Goal: Register for event/course

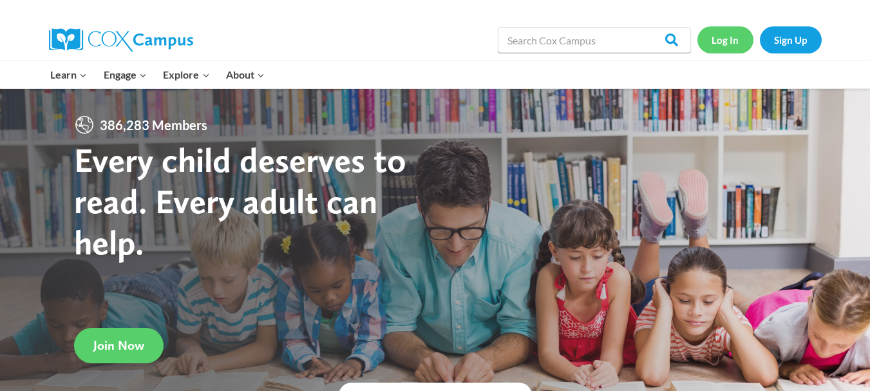
click at [719, 43] on link "Log In" at bounding box center [726, 39] width 56 height 26
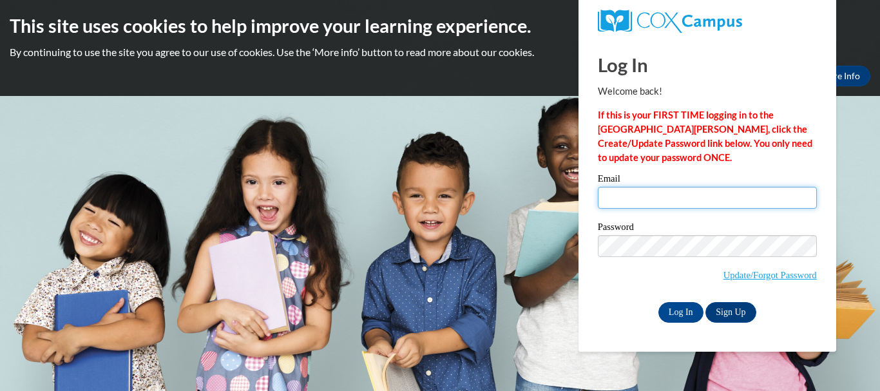
click at [620, 196] on input "Email" at bounding box center [707, 198] width 219 height 22
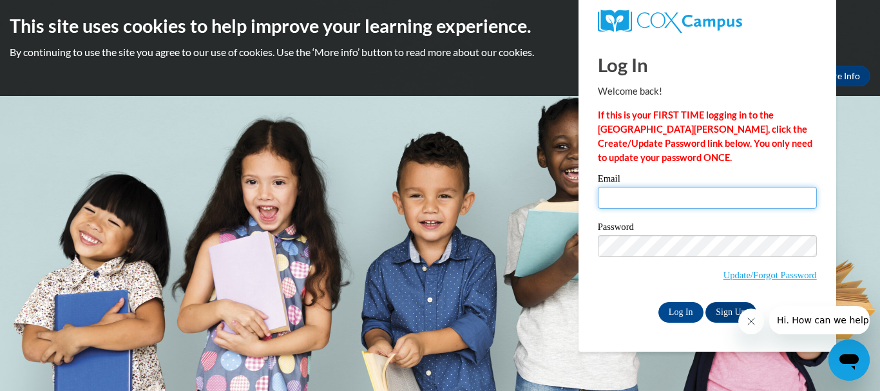
type input "nikki@dmyf.info"
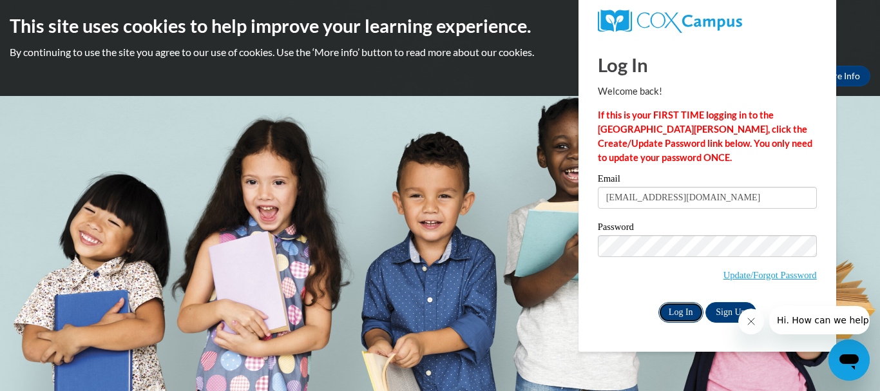
click at [678, 312] on input "Log In" at bounding box center [680, 312] width 45 height 21
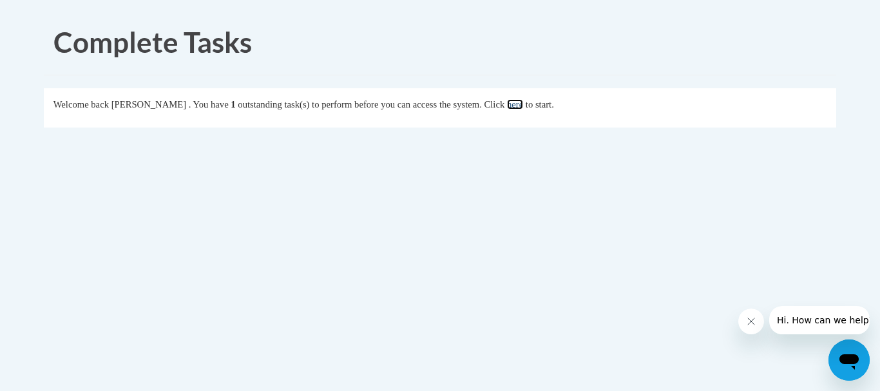
click at [523, 105] on link "here" at bounding box center [515, 104] width 16 height 10
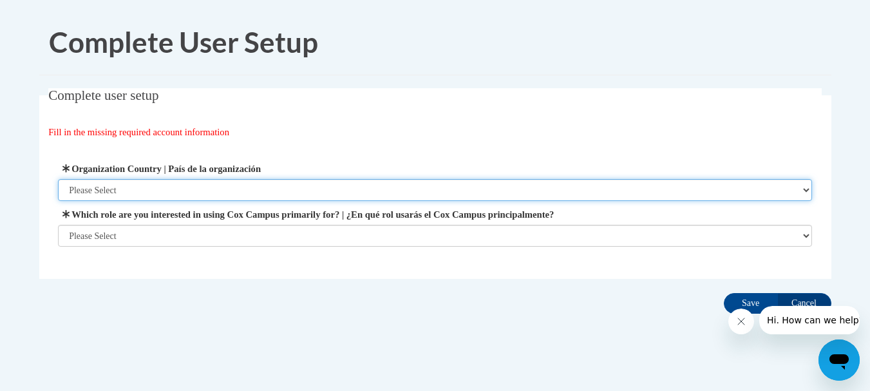
click at [403, 185] on select "Please Select United States | Estados Unidos Outside of the United States | Fue…" at bounding box center [435, 190] width 754 height 22
select select "ad49bcad-a171-4b2e-b99c-48b446064914"
click at [58, 179] on select "Please Select United States | Estados Unidos Outside of the United States | Fue…" at bounding box center [435, 190] width 754 height 22
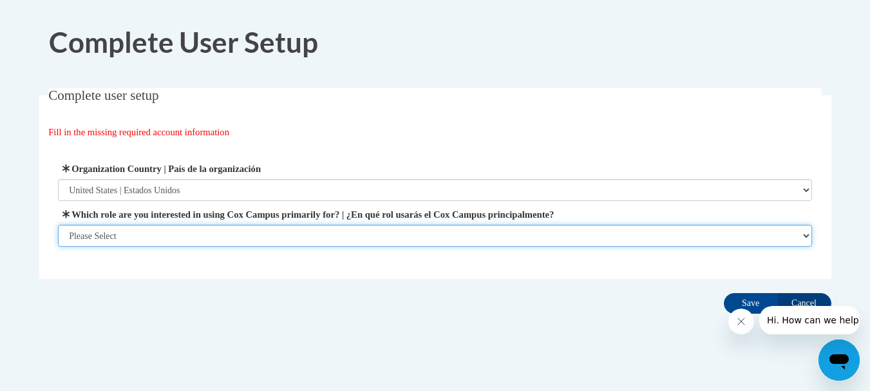
click at [372, 226] on select "Please Select College/University | Colegio/Universidad Community/Nonprofit Part…" at bounding box center [435, 236] width 754 height 22
select select "fbf2d438-af2f-41f8-98f1-81c410e29de3"
click at [58, 247] on select "Please Select College/University | Colegio/Universidad Community/Nonprofit Part…" at bounding box center [435, 236] width 754 height 22
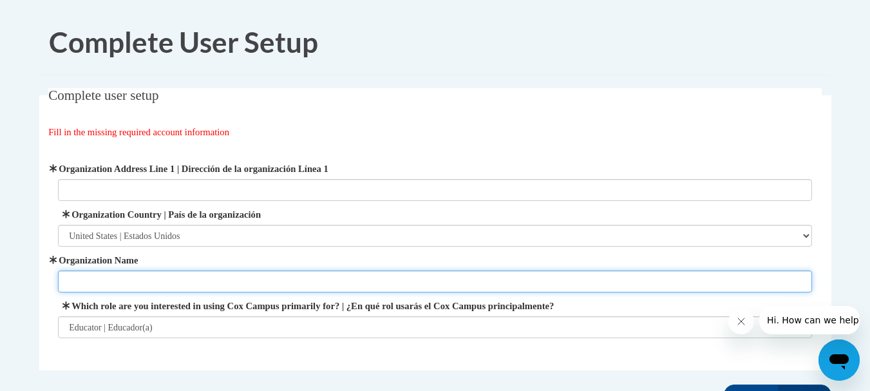
click at [202, 284] on input "Organization Name" at bounding box center [435, 282] width 754 height 22
type input "IMAGINATION ZONE"
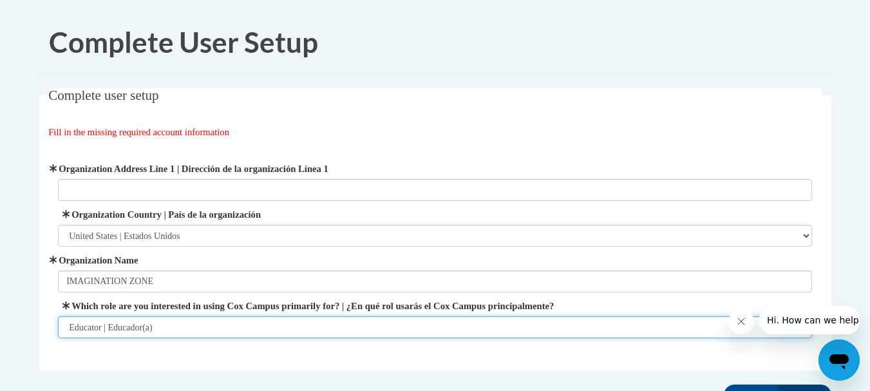
click at [336, 327] on select "Please Select College/University | Colegio/Universidad Community/Nonprofit Part…" at bounding box center [435, 327] width 754 height 22
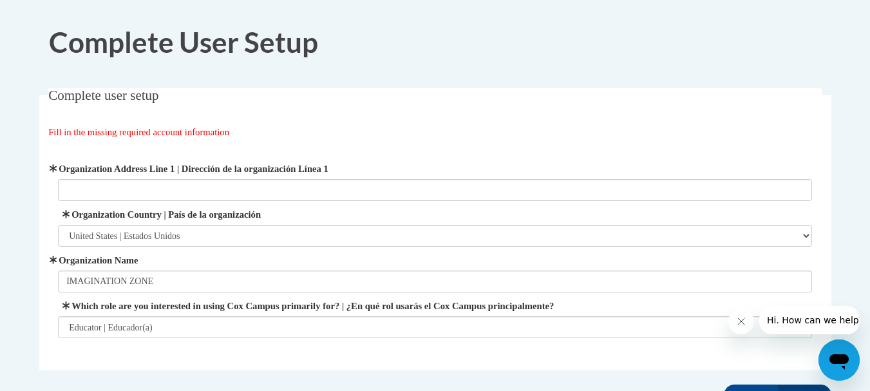
click at [475, 138] on div "Fill in the missing required account information" at bounding box center [435, 132] width 774 height 14
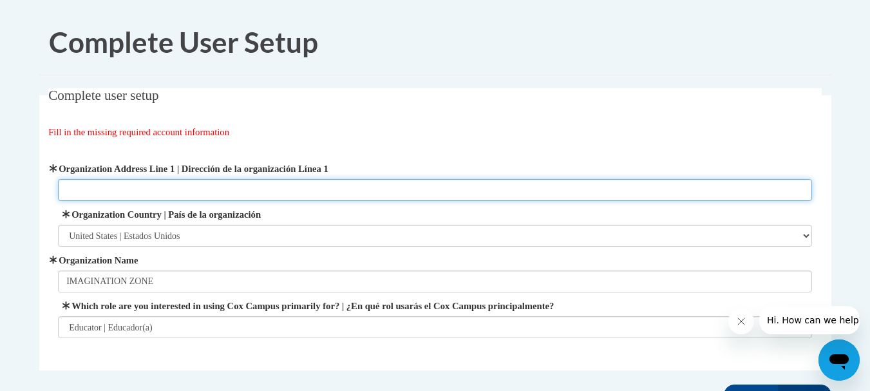
click at [198, 188] on input "Organization Address Line 1 | Dirección de la organización Línea 1" at bounding box center [435, 190] width 754 height 22
type input "12710 BROWN BRIDGE ROAD"
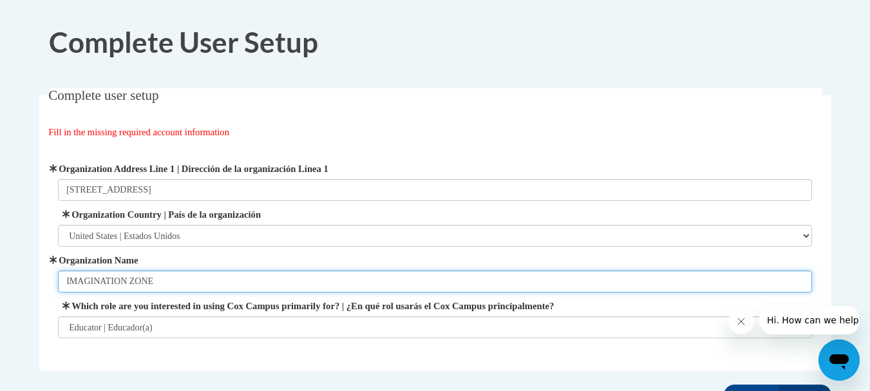
click at [251, 283] on input "IMAGINATION ZONE" at bounding box center [435, 282] width 754 height 22
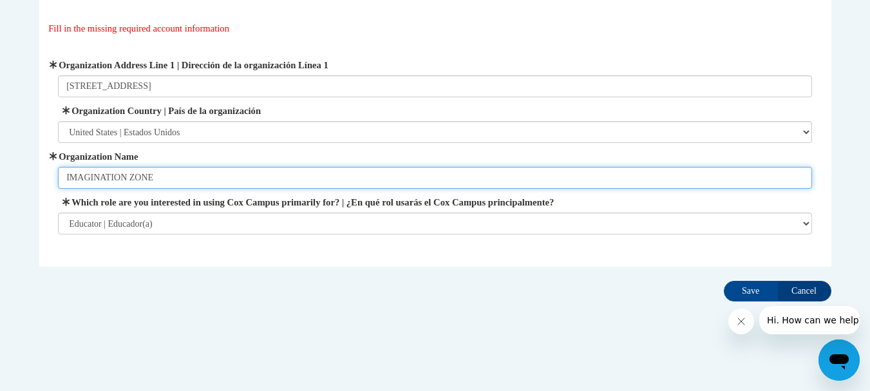
scroll to position [106, 0]
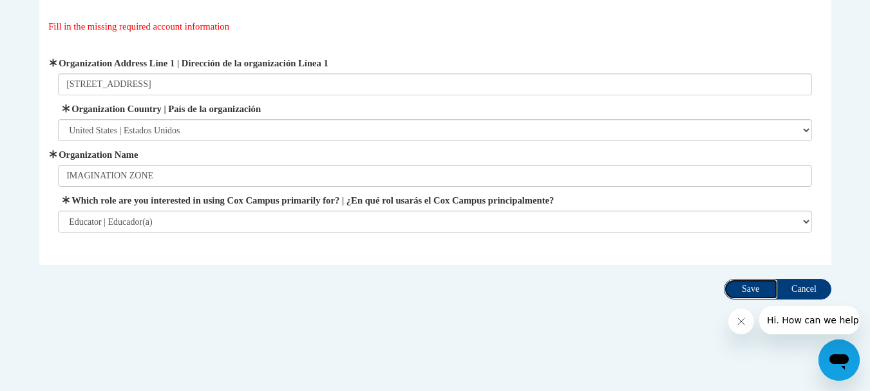
click at [748, 290] on input "Save" at bounding box center [751, 289] width 54 height 21
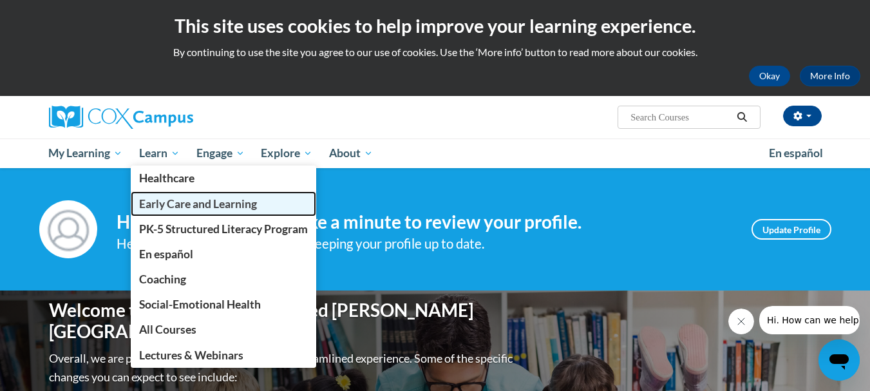
click at [176, 203] on span "Early Care and Learning" at bounding box center [198, 204] width 118 height 14
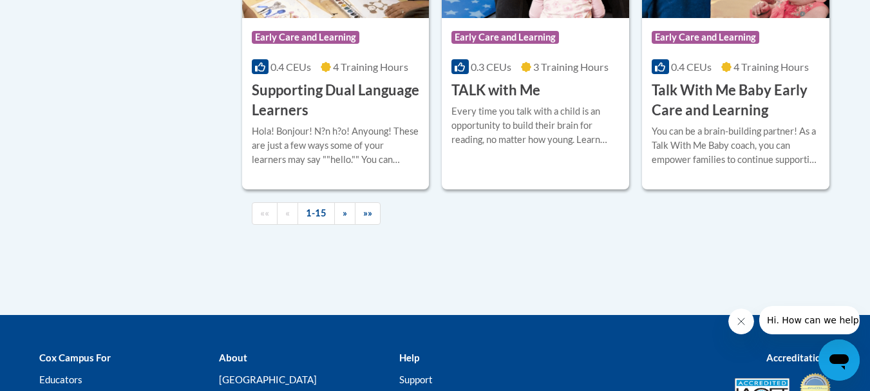
scroll to position [2016, 0]
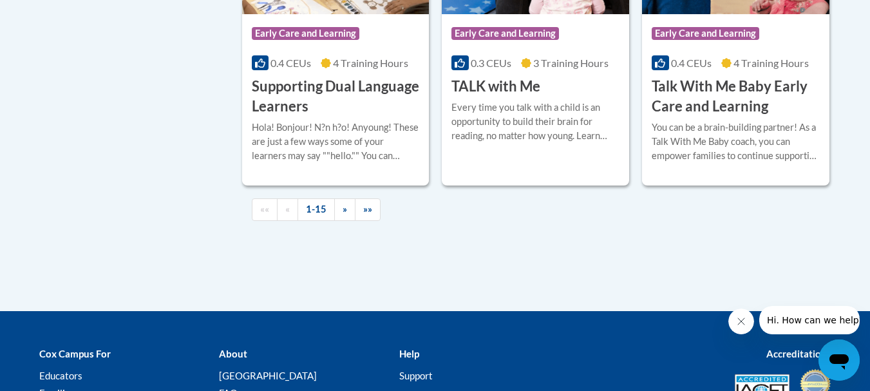
drag, startPoint x: 1693, startPoint y: 396, endPoint x: 837, endPoint y: 347, distance: 856.7
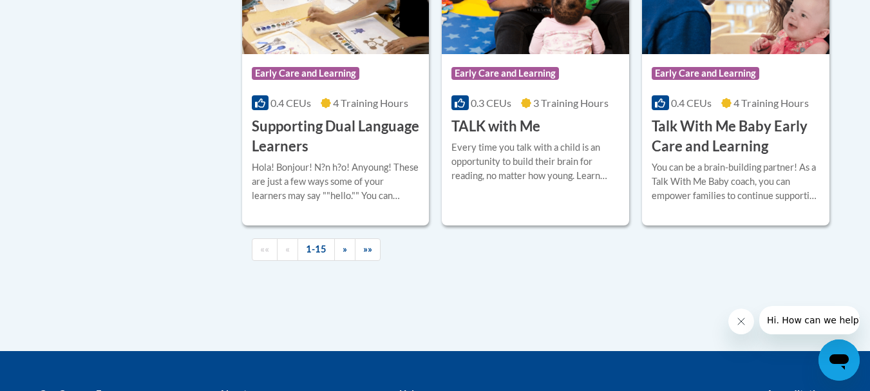
scroll to position [1971, 0]
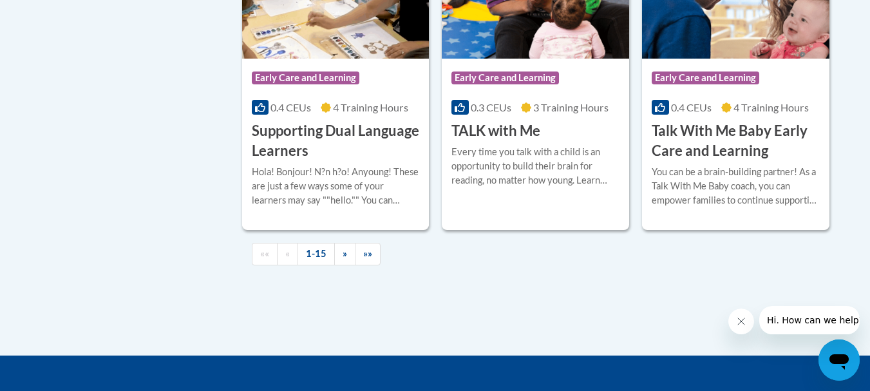
drag, startPoint x: 873, startPoint y: 322, endPoint x: 93, endPoint y: 11, distance: 840.3
click at [348, 265] on link "»" at bounding box center [344, 254] width 21 height 23
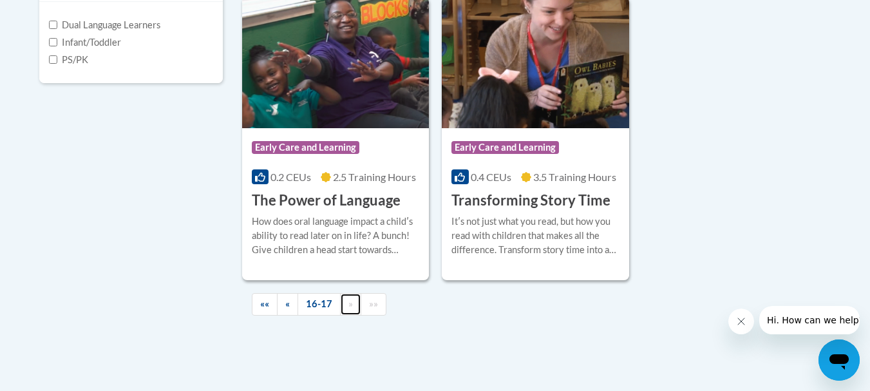
scroll to position [504, 0]
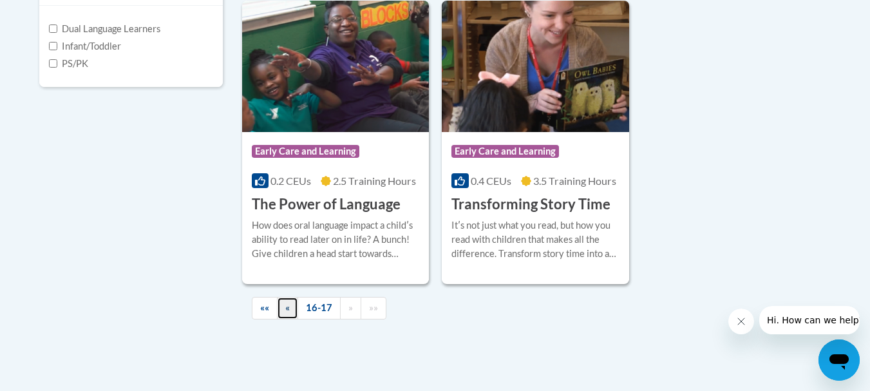
click at [292, 310] on link "«" at bounding box center [287, 308] width 21 height 23
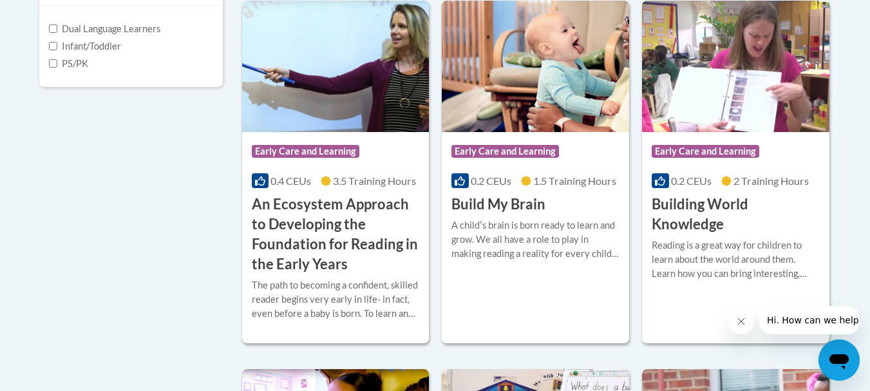
click at [292, 310] on div "The path to becoming a confident, skilled reader begins very early in life- in …" at bounding box center [336, 299] width 168 height 43
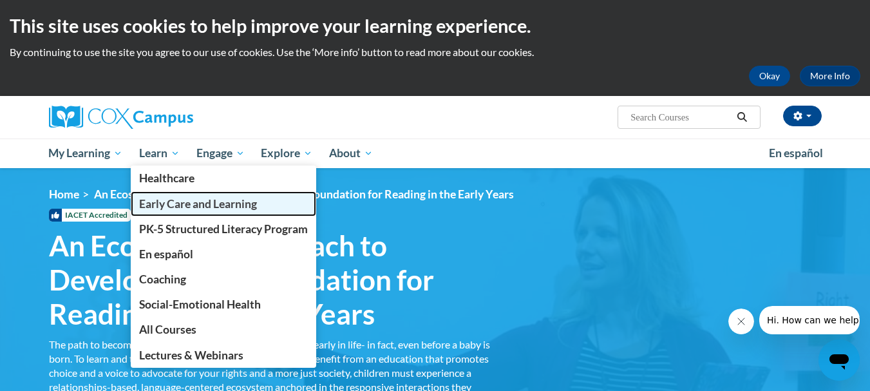
click at [185, 209] on span "Early Care and Learning" at bounding box center [198, 204] width 118 height 14
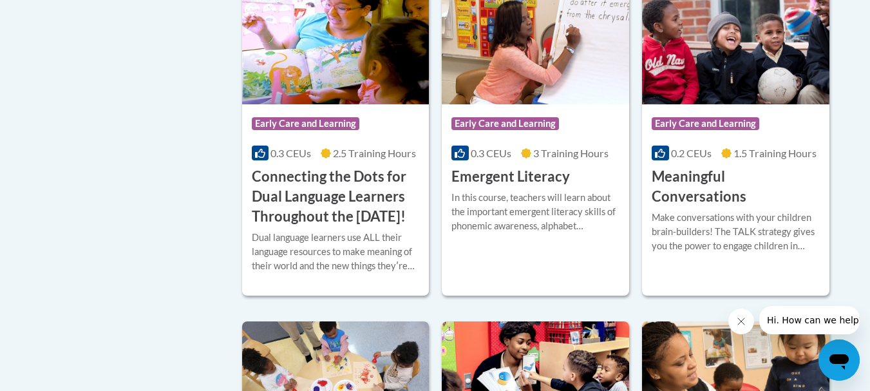
scroll to position [888, 0]
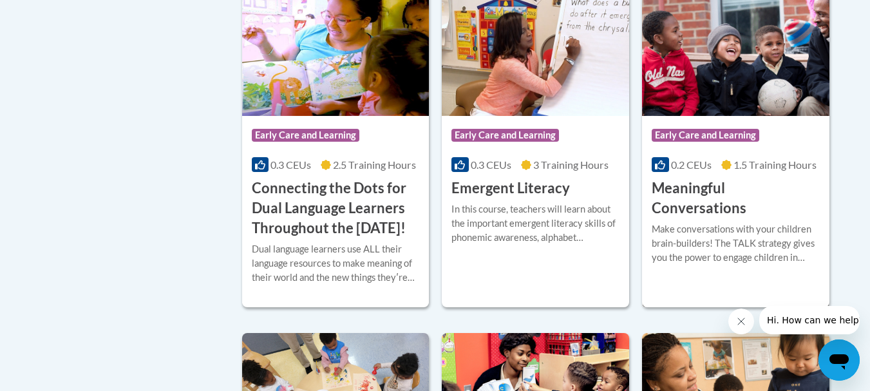
click at [732, 194] on h3 "Meaningful Conversations" at bounding box center [736, 198] width 168 height 40
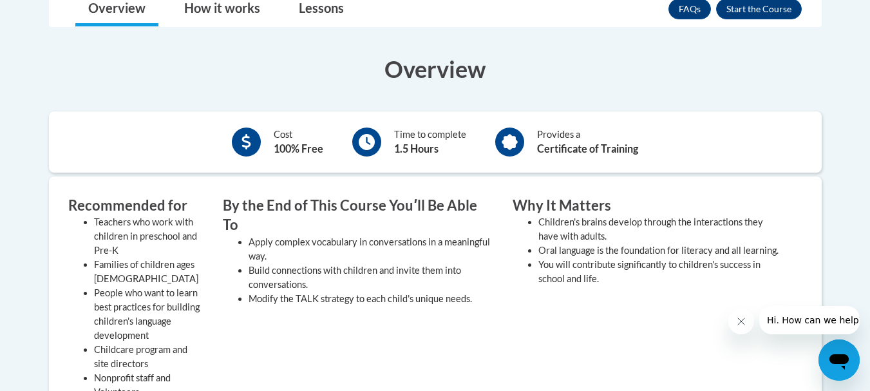
scroll to position [309, 0]
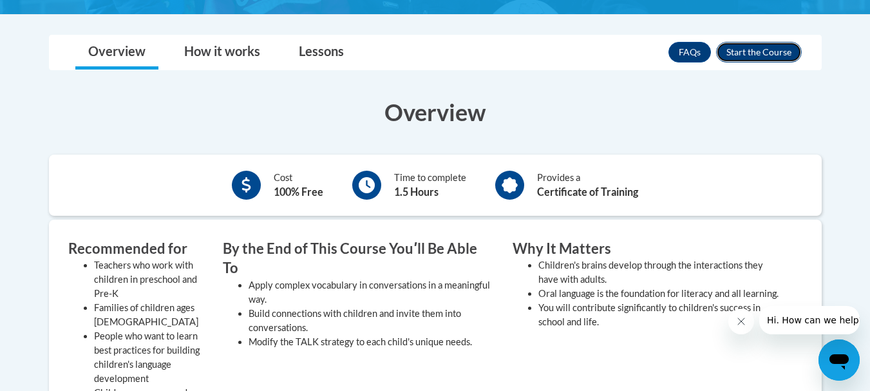
click at [764, 57] on button "Enroll" at bounding box center [759, 52] width 86 height 21
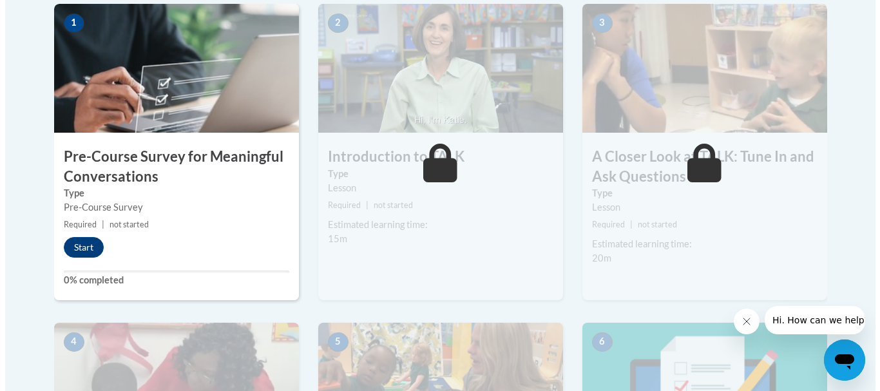
scroll to position [455, 0]
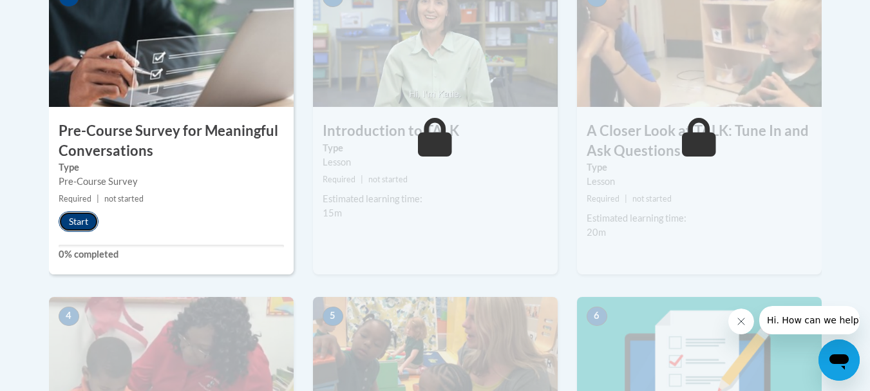
click at [74, 225] on button "Start" at bounding box center [79, 221] width 40 height 21
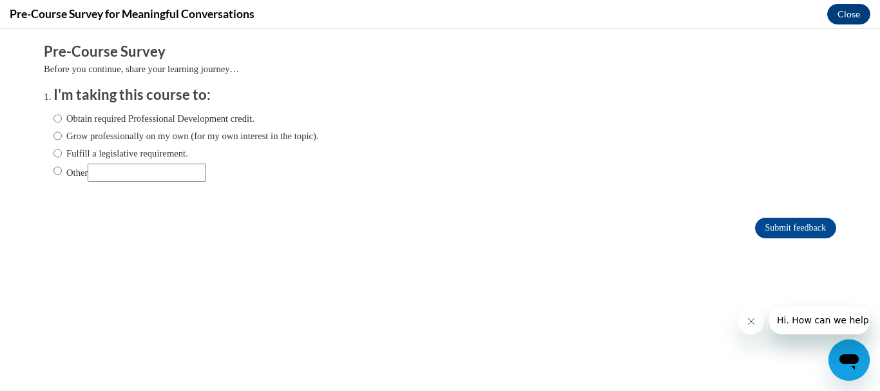
scroll to position [0, 0]
click at [53, 132] on input "Grow professionally on my own (for my own interest in the topic)." at bounding box center [57, 136] width 8 height 14
radio input "true"
click at [783, 223] on input "Submit feedback" at bounding box center [795, 228] width 81 height 21
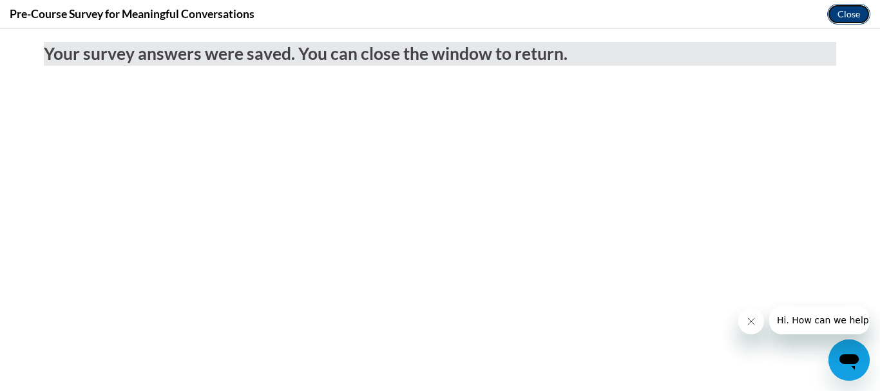
click at [848, 9] on button "Close" at bounding box center [848, 14] width 43 height 21
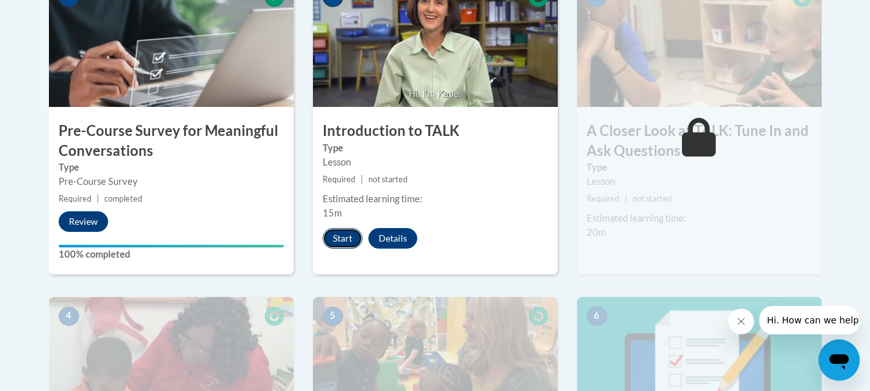
click at [341, 238] on button "Start" at bounding box center [343, 238] width 40 height 21
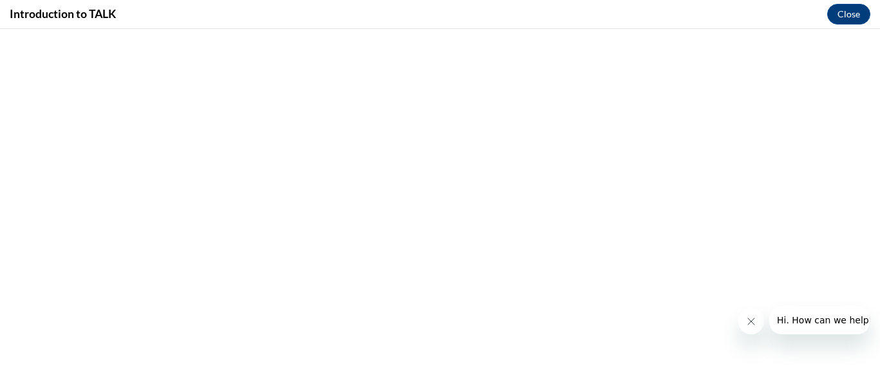
click at [745, 324] on icon "Close message from company" at bounding box center [750, 321] width 10 height 10
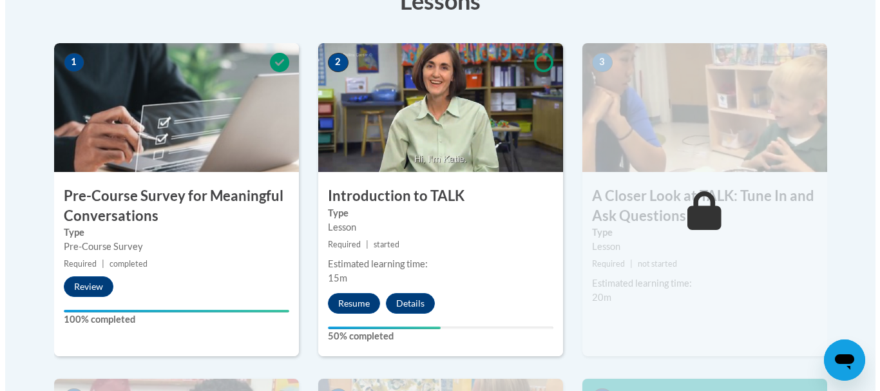
scroll to position [392, 0]
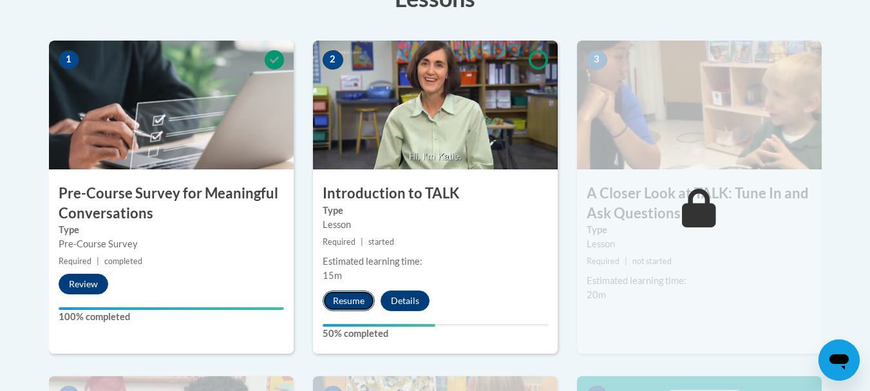
click at [351, 303] on button "Resume" at bounding box center [349, 300] width 52 height 21
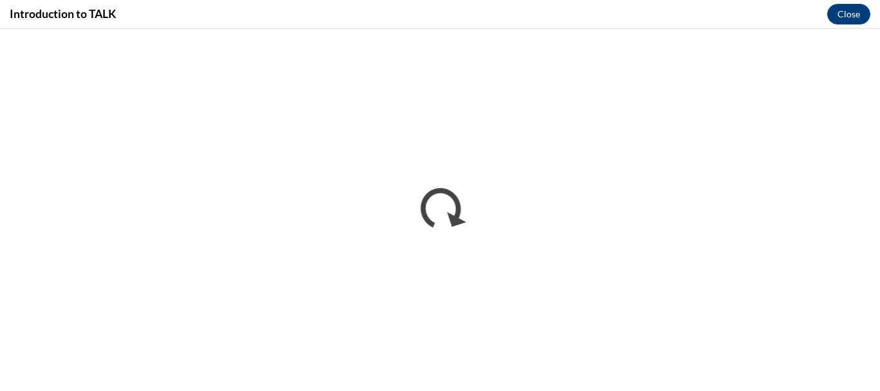
scroll to position [0, 0]
